Goal: Task Accomplishment & Management: Complete application form

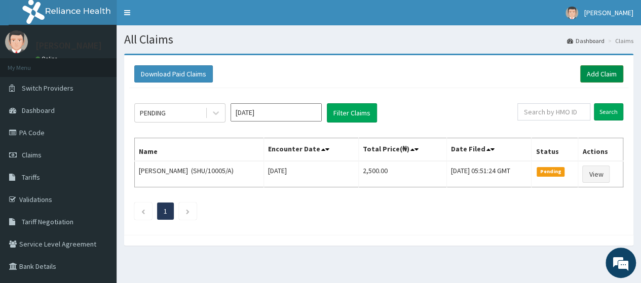
click at [599, 81] on link "Add Claim" at bounding box center [601, 73] width 43 height 17
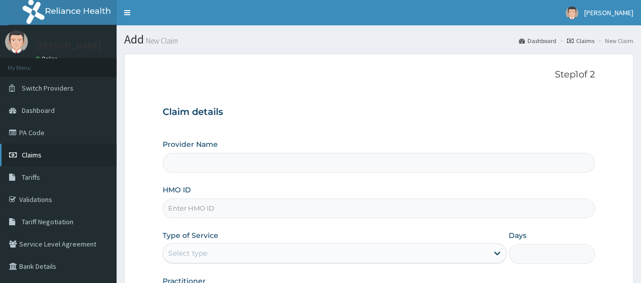
click at [55, 156] on link "Claims" at bounding box center [58, 155] width 117 height 22
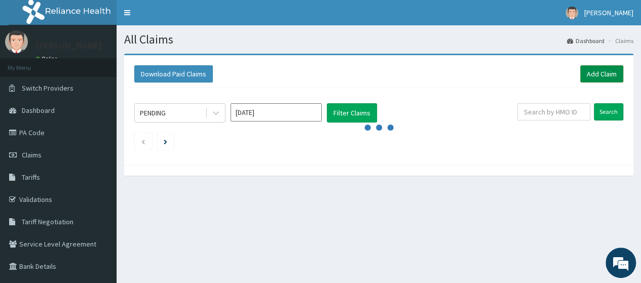
click at [603, 76] on link "Add Claim" at bounding box center [601, 73] width 43 height 17
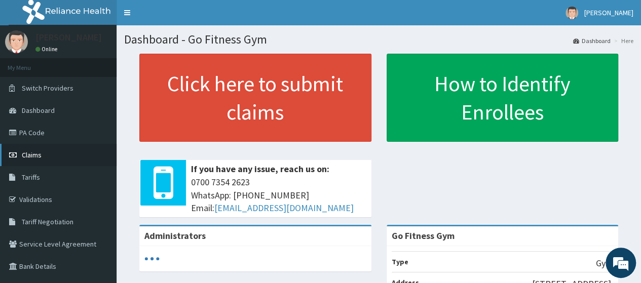
click at [44, 158] on link "Claims" at bounding box center [58, 155] width 117 height 22
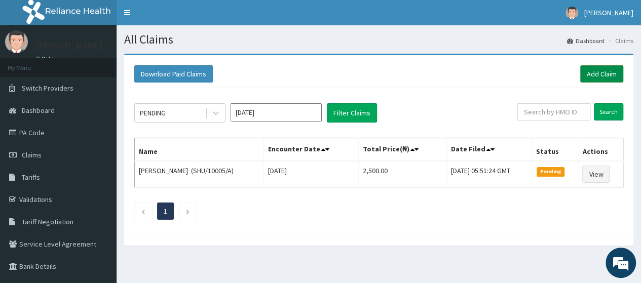
click at [595, 68] on link "Add Claim" at bounding box center [601, 73] width 43 height 17
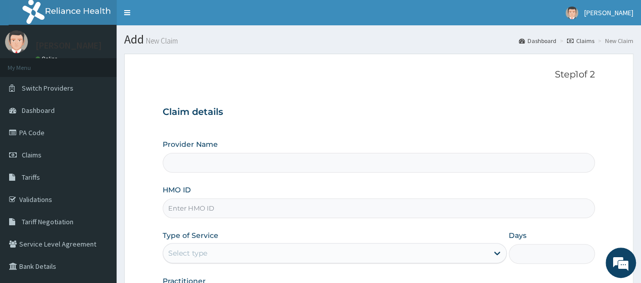
click at [244, 211] on input "HMO ID" at bounding box center [379, 209] width 432 height 20
type input "PME/1"
type input "Go Fitness Gym"
type input "1"
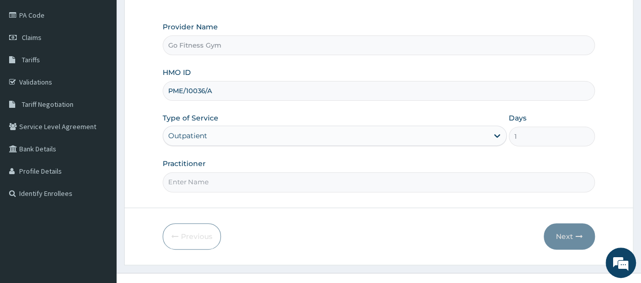
scroll to position [127, 0]
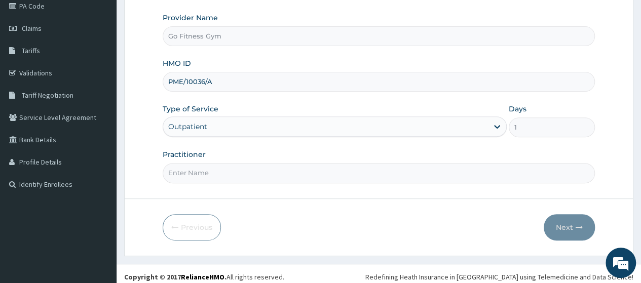
type input "PME/10036/A"
click at [288, 174] on input "Practitioner" at bounding box center [379, 173] width 432 height 20
type input "[GEOGRAPHIC_DATA]"
click at [578, 227] on icon "button" at bounding box center [579, 227] width 7 height 7
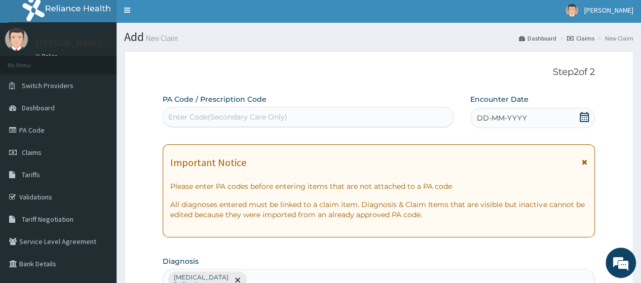
scroll to position [0, 0]
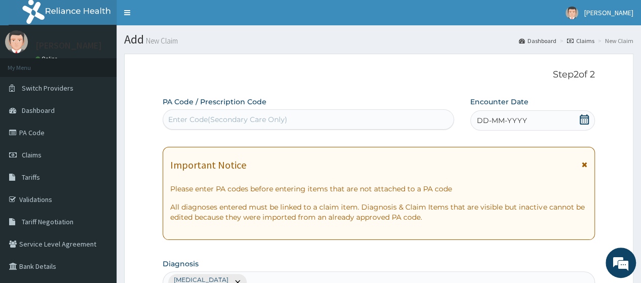
click at [271, 121] on div "Enter Code(Secondary Care Only)" at bounding box center [227, 120] width 119 height 10
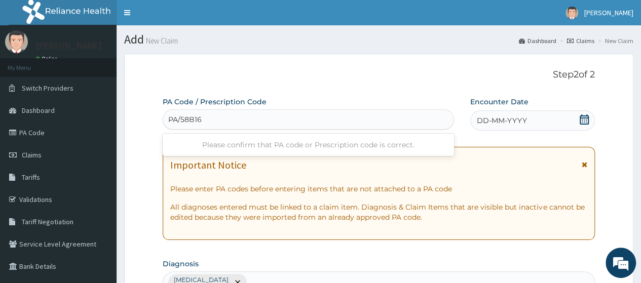
type input "PA/58B16A"
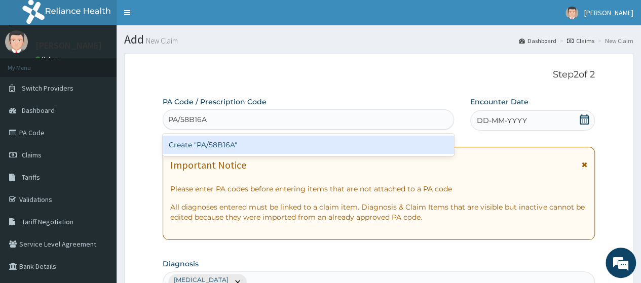
click at [264, 141] on div "Create "PA/58B16A"" at bounding box center [308, 145] width 291 height 18
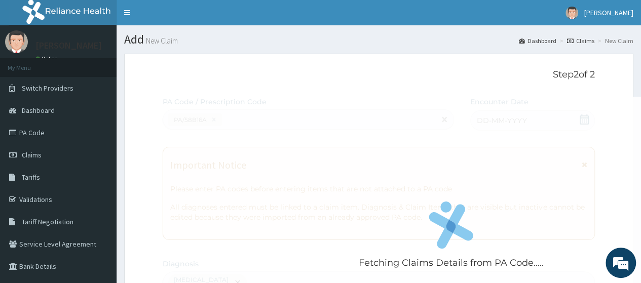
click at [588, 119] on icon at bounding box center [584, 120] width 10 height 10
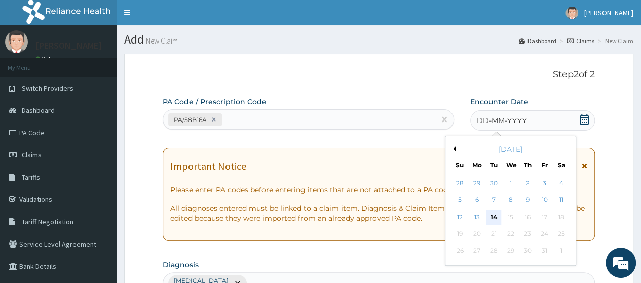
click at [489, 223] on div "14" at bounding box center [493, 217] width 15 height 15
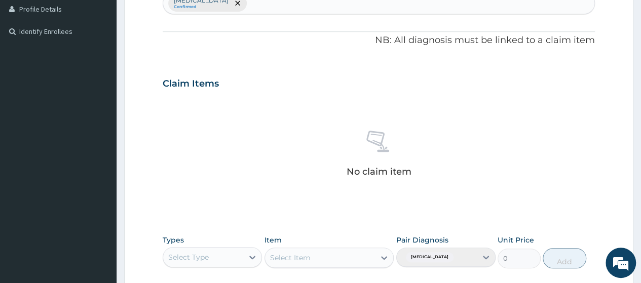
scroll to position [313, 0]
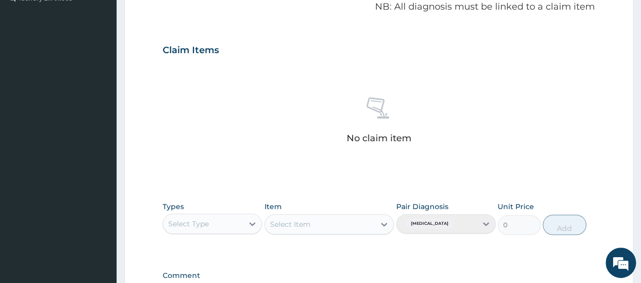
click at [237, 221] on div "Select Type" at bounding box center [203, 224] width 80 height 16
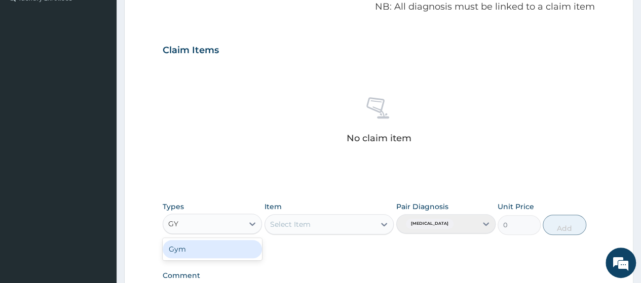
type input "GYM"
click at [231, 258] on div "Gym" at bounding box center [212, 249] width 99 height 22
click at [249, 249] on div "Gym" at bounding box center [212, 249] width 99 height 18
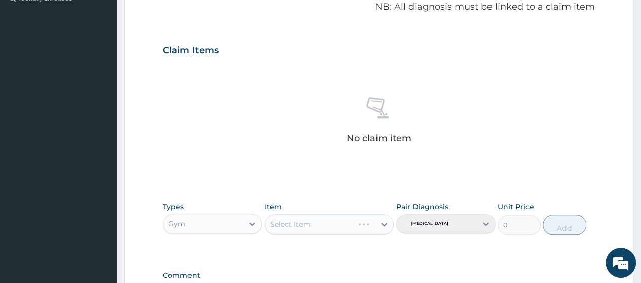
click at [328, 223] on div "Select Item" at bounding box center [329, 224] width 130 height 20
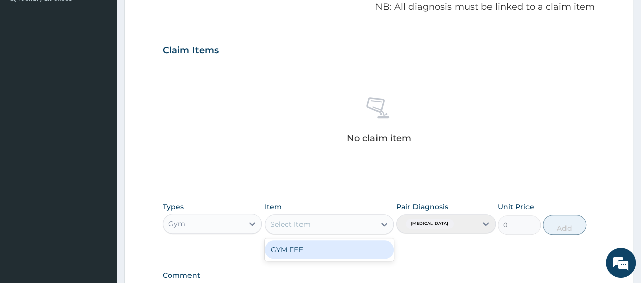
click at [328, 223] on div "Select Item" at bounding box center [320, 224] width 110 height 16
click at [328, 250] on div "GYM FEE" at bounding box center [329, 250] width 130 height 18
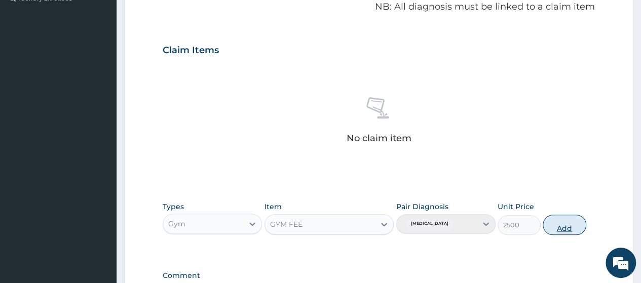
click at [561, 219] on button "Add" at bounding box center [564, 225] width 43 height 20
type input "0"
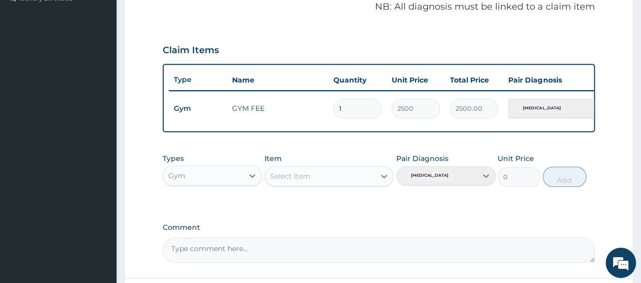
scroll to position [405, 0]
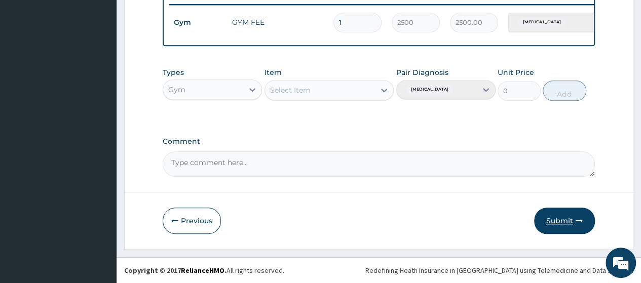
click at [568, 223] on button "Submit" at bounding box center [564, 221] width 61 height 26
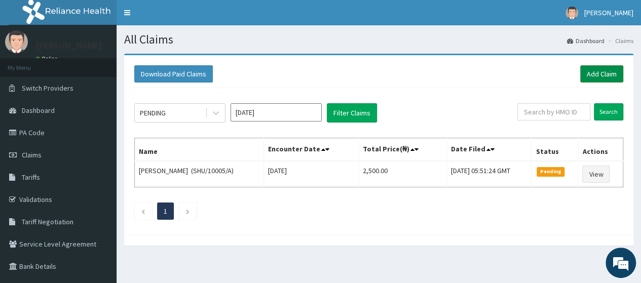
click at [598, 79] on link "Add Claim" at bounding box center [601, 73] width 43 height 17
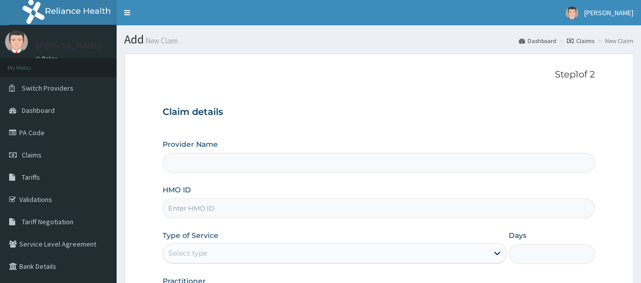
click at [196, 202] on input "HMO ID" at bounding box center [379, 209] width 432 height 20
type input "PME/"
type input "Go Fitness Gym"
type input "PME/1"
type input "1"
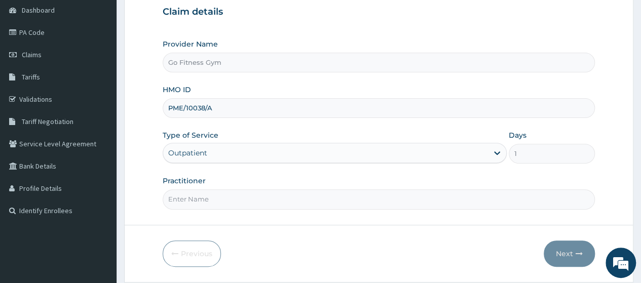
scroll to position [131, 0]
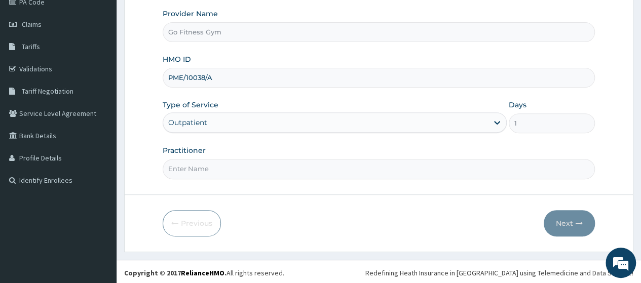
type input "PME/10038/A"
click at [295, 176] on input "Practitioner" at bounding box center [379, 169] width 432 height 20
type input "[GEOGRAPHIC_DATA]"
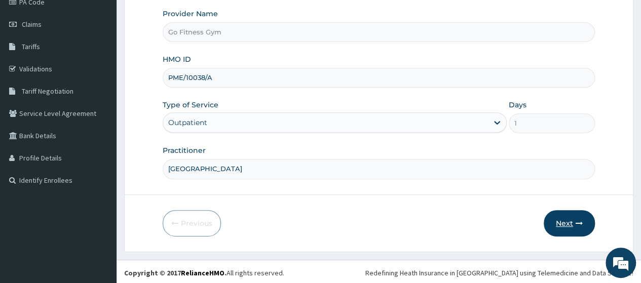
click at [562, 218] on button "Next" at bounding box center [569, 223] width 51 height 26
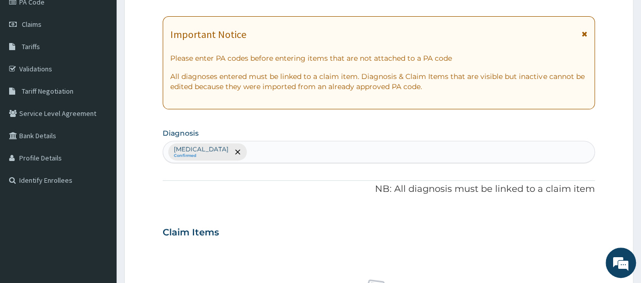
scroll to position [0, 0]
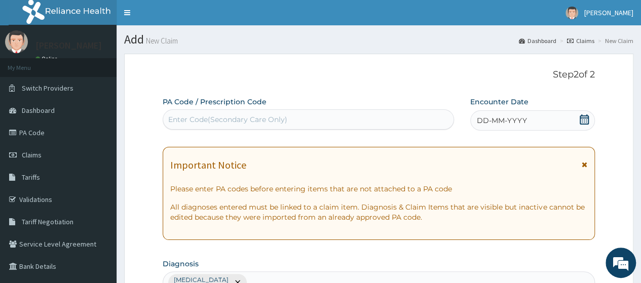
click at [343, 120] on div "Enter Code(Secondary Care Only)" at bounding box center [308, 119] width 290 height 16
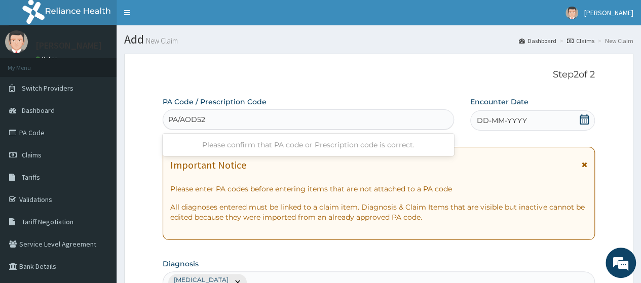
type input "PA/AOD527"
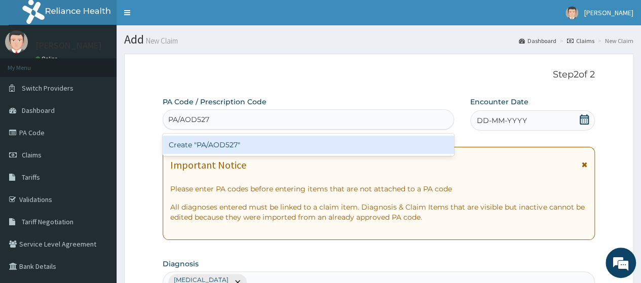
click at [314, 142] on div "Create "PA/AOD527"" at bounding box center [308, 145] width 291 height 18
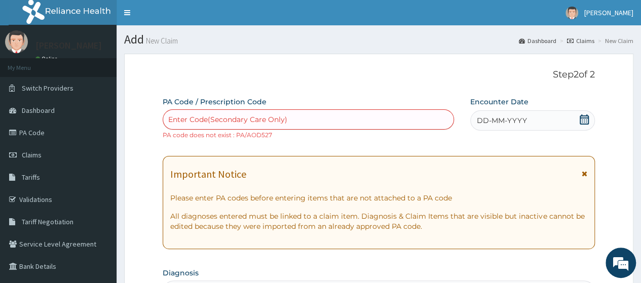
click at [583, 119] on icon at bounding box center [584, 120] width 10 height 10
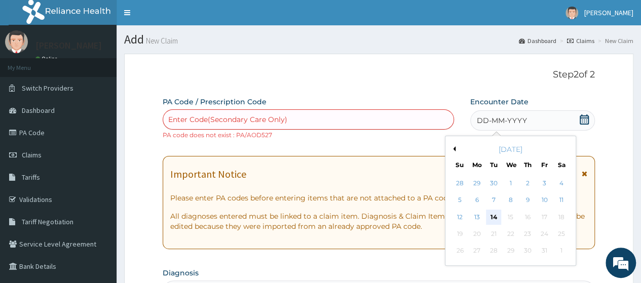
click at [497, 216] on div "14" at bounding box center [493, 217] width 15 height 15
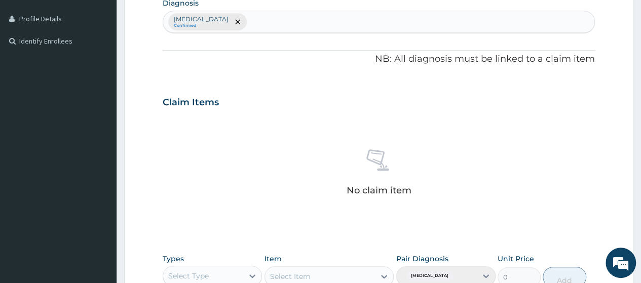
scroll to position [334, 0]
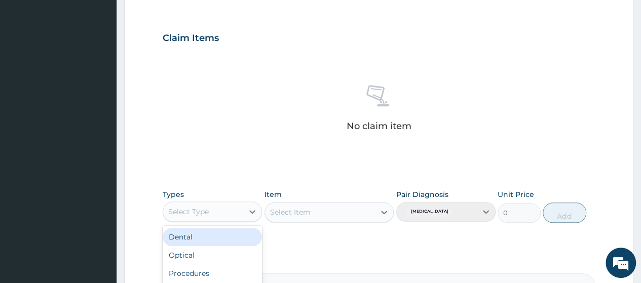
click at [230, 208] on div "Select Type" at bounding box center [203, 212] width 80 height 16
type input "GYM"
click at [212, 231] on div "Gym" at bounding box center [212, 237] width 99 height 18
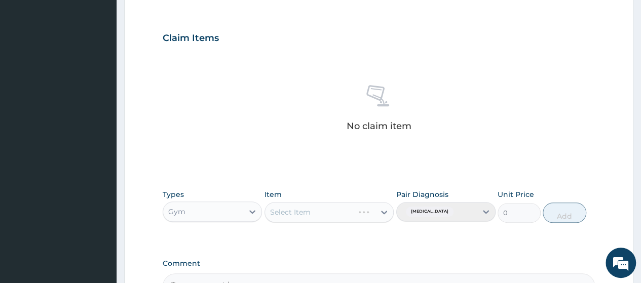
click at [318, 203] on div "Select Item" at bounding box center [329, 212] width 130 height 20
click at [328, 210] on div "Select Item" at bounding box center [320, 212] width 110 height 16
click at [312, 247] on div "GYM FEE" at bounding box center [329, 237] width 130 height 22
click at [336, 239] on div "GYM FEE" at bounding box center [329, 238] width 130 height 18
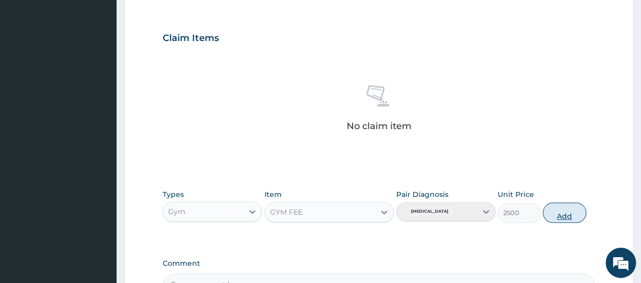
click at [568, 208] on button "Add" at bounding box center [564, 213] width 43 height 20
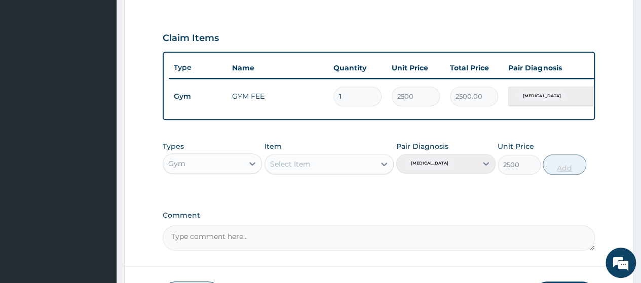
type input "0"
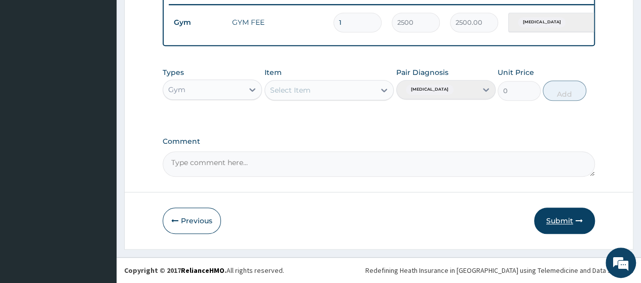
click at [560, 219] on button "Submit" at bounding box center [564, 221] width 61 height 26
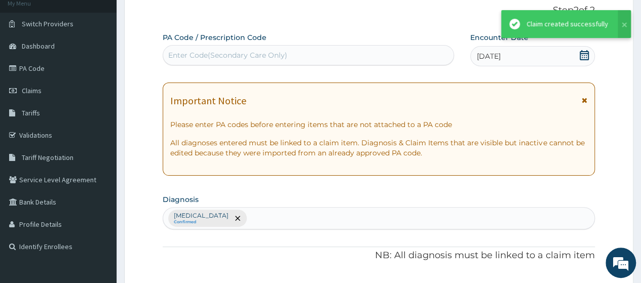
scroll to position [405, 0]
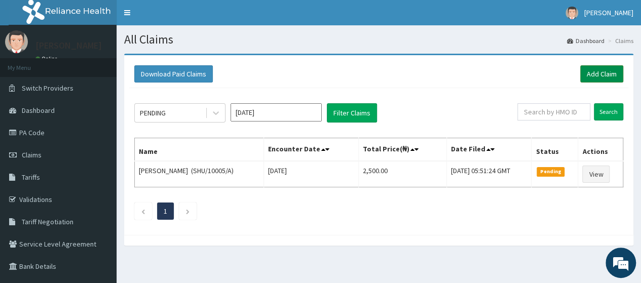
click at [598, 74] on link "Add Claim" at bounding box center [601, 73] width 43 height 17
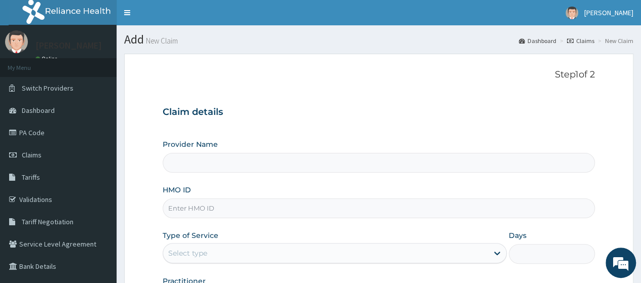
click at [212, 204] on input "HMO ID" at bounding box center [379, 209] width 432 height 20
type input "PME/1"
type input "Go Fitness Gym"
type input "1"
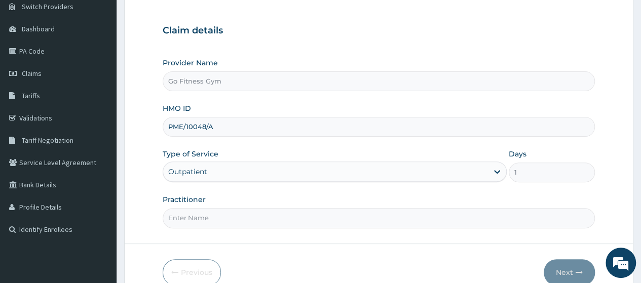
scroll to position [116, 0]
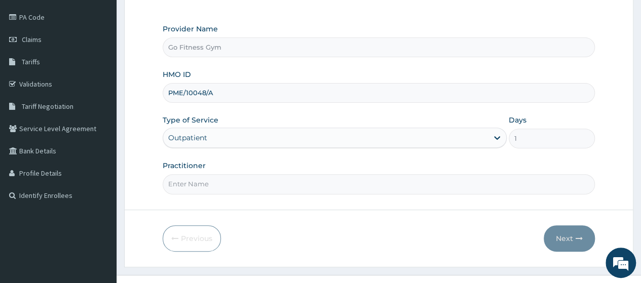
type input "PME/10048/A"
click at [365, 181] on input "Practitioner" at bounding box center [379, 184] width 432 height 20
type input "[GEOGRAPHIC_DATA]"
click at [575, 241] on button "Next" at bounding box center [569, 238] width 51 height 26
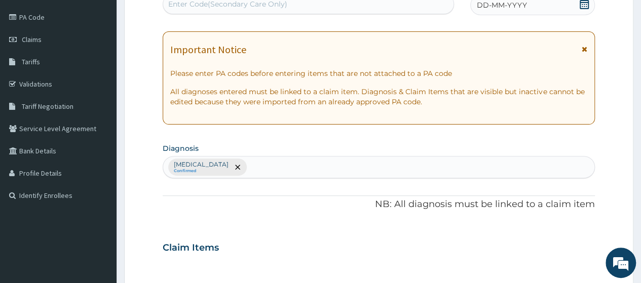
scroll to position [0, 0]
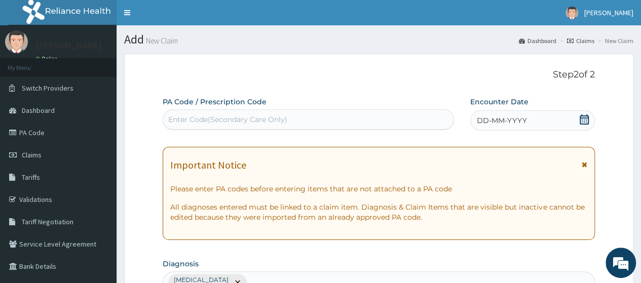
click at [296, 118] on div "Enter Code(Secondary Care Only)" at bounding box center [308, 119] width 290 height 16
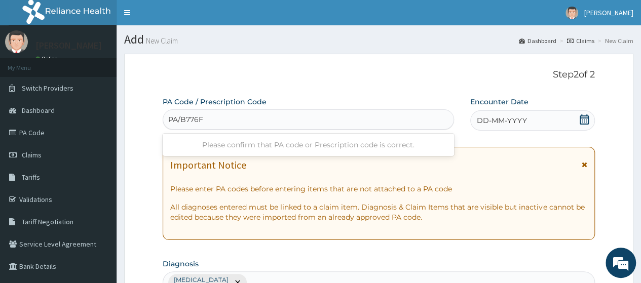
type input "PA/B776F8"
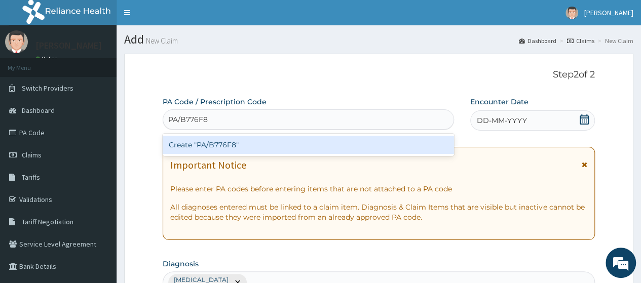
click at [290, 148] on div "Create "PA/B776F8"" at bounding box center [308, 145] width 291 height 18
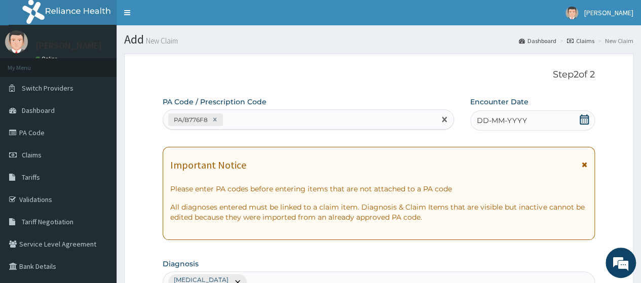
click at [581, 121] on icon at bounding box center [584, 120] width 10 height 10
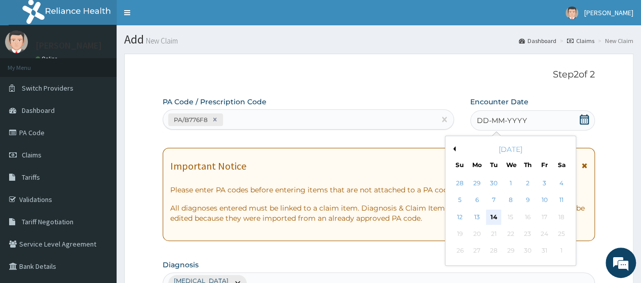
click at [491, 217] on div "14" at bounding box center [493, 217] width 15 height 15
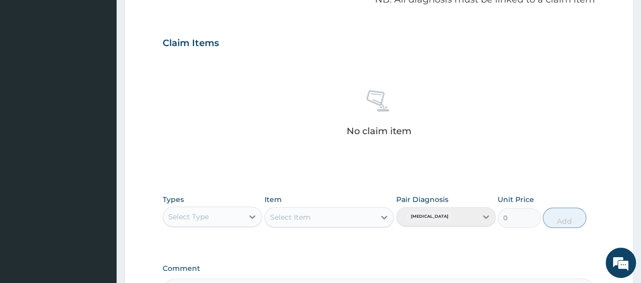
scroll to position [331, 0]
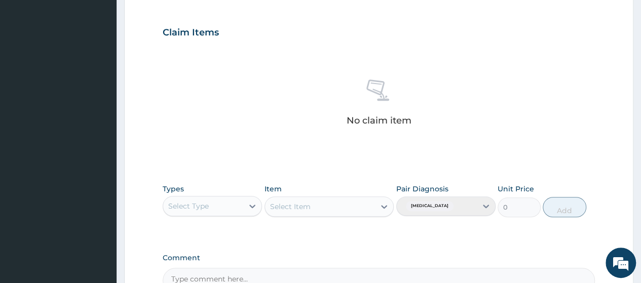
click at [214, 205] on div "Select Type" at bounding box center [203, 206] width 80 height 16
type input "GYM"
click at [220, 226] on div "Gym" at bounding box center [212, 231] width 99 height 18
click at [335, 203] on div "Select Item" at bounding box center [329, 207] width 130 height 20
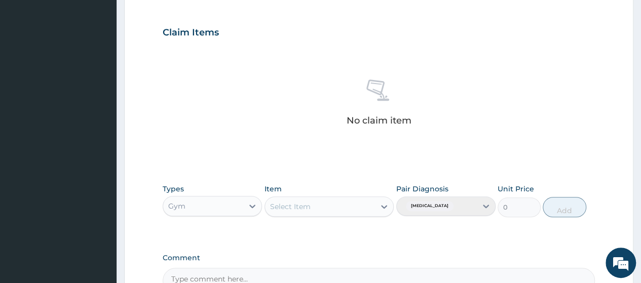
click at [335, 203] on div "Select Item" at bounding box center [320, 207] width 110 height 16
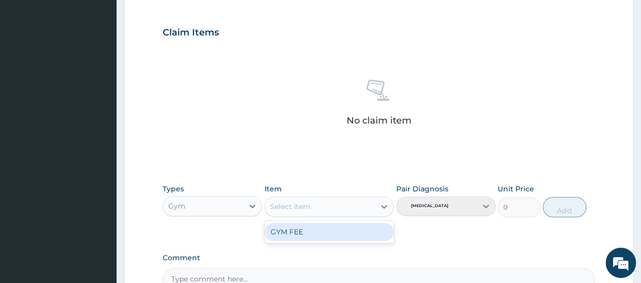
click at [336, 226] on div "GYM FEE" at bounding box center [329, 232] width 130 height 18
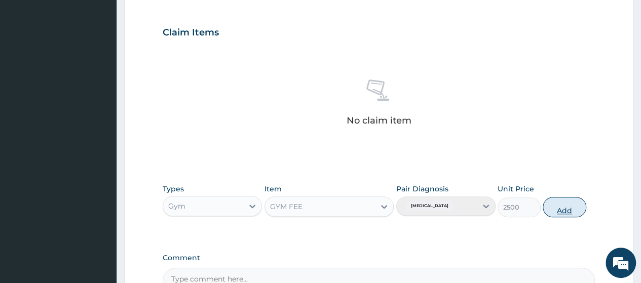
click at [559, 205] on button "Add" at bounding box center [564, 207] width 43 height 20
type input "0"
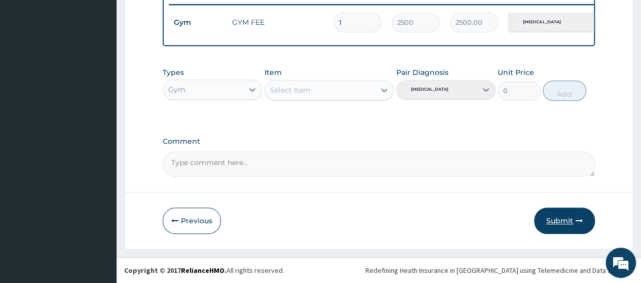
click at [568, 224] on button "Submit" at bounding box center [564, 221] width 61 height 26
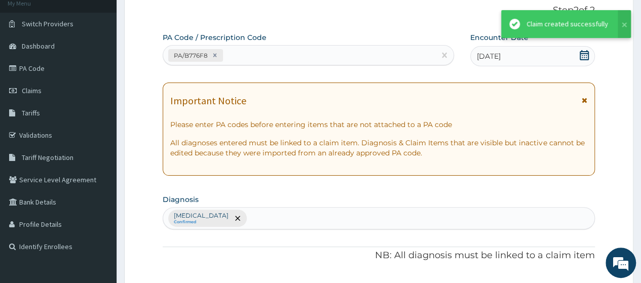
scroll to position [405, 0]
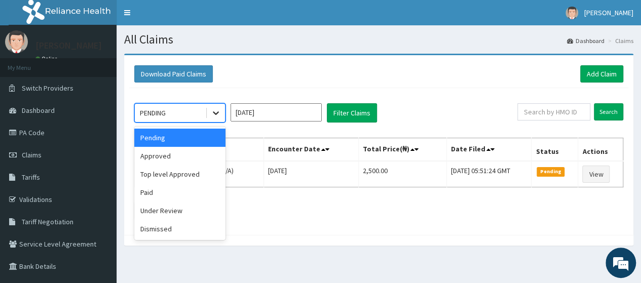
click at [214, 114] on icon at bounding box center [216, 113] width 10 height 10
click at [182, 156] on div "Approved" at bounding box center [179, 156] width 91 height 18
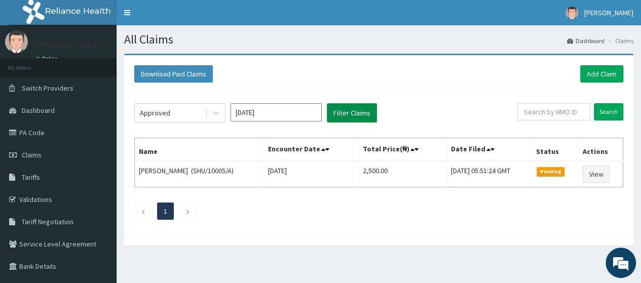
click at [350, 120] on button "Filter Claims" at bounding box center [352, 112] width 50 height 19
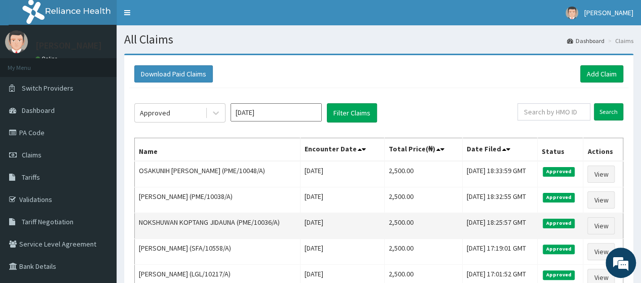
click at [276, 231] on td "NOKSHUWAN KOPTANG JIDAUNA (PME/10036/A)" at bounding box center [218, 226] width 166 height 26
